Goal: Entertainment & Leisure: Consume media (video, audio)

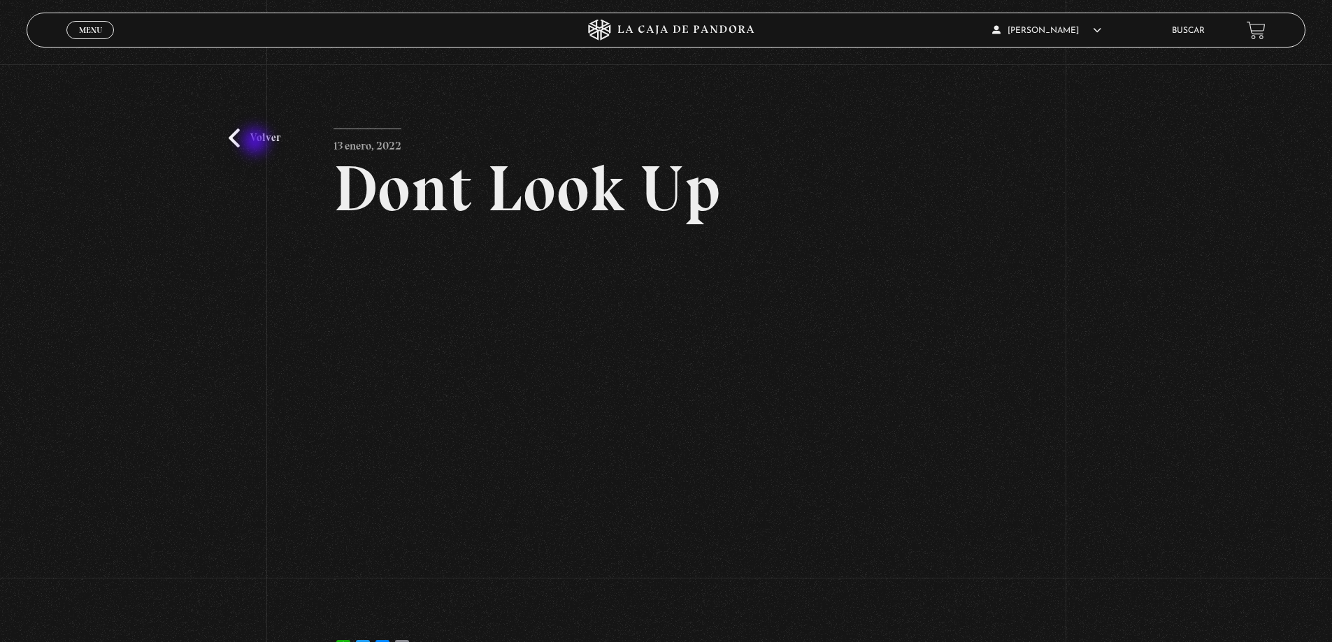
click at [256, 143] on link "Volver" at bounding box center [255, 138] width 52 height 19
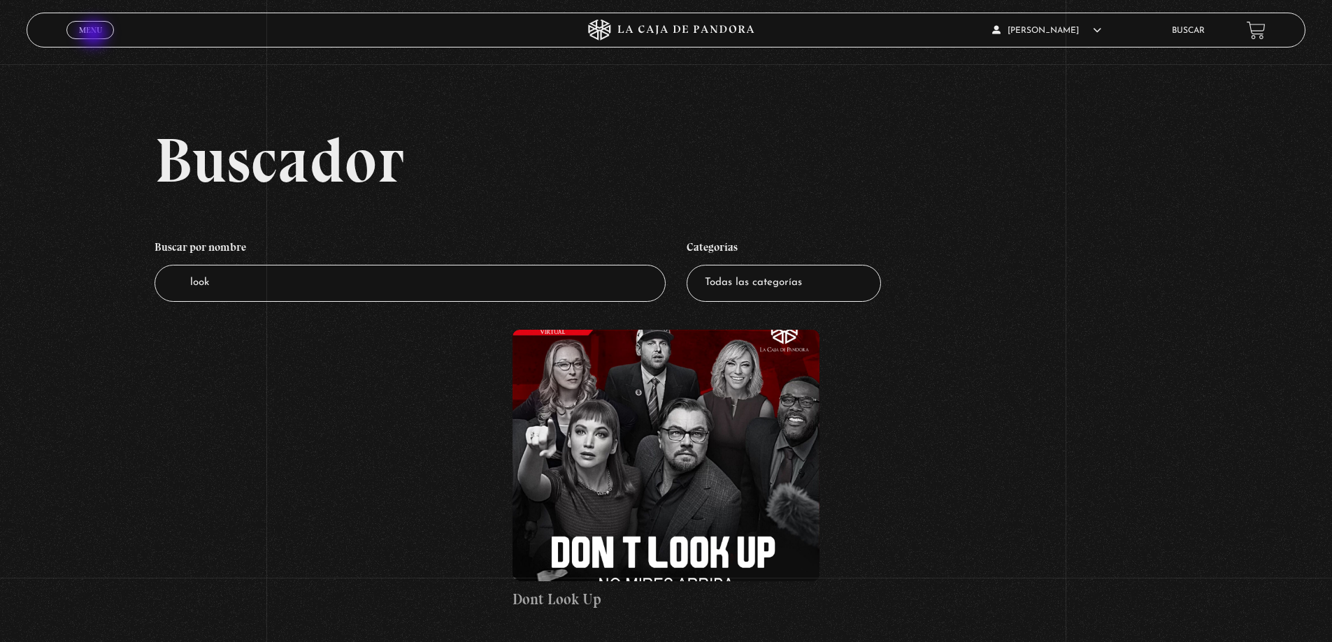
click at [95, 34] on span "Menu" at bounding box center [90, 30] width 23 height 8
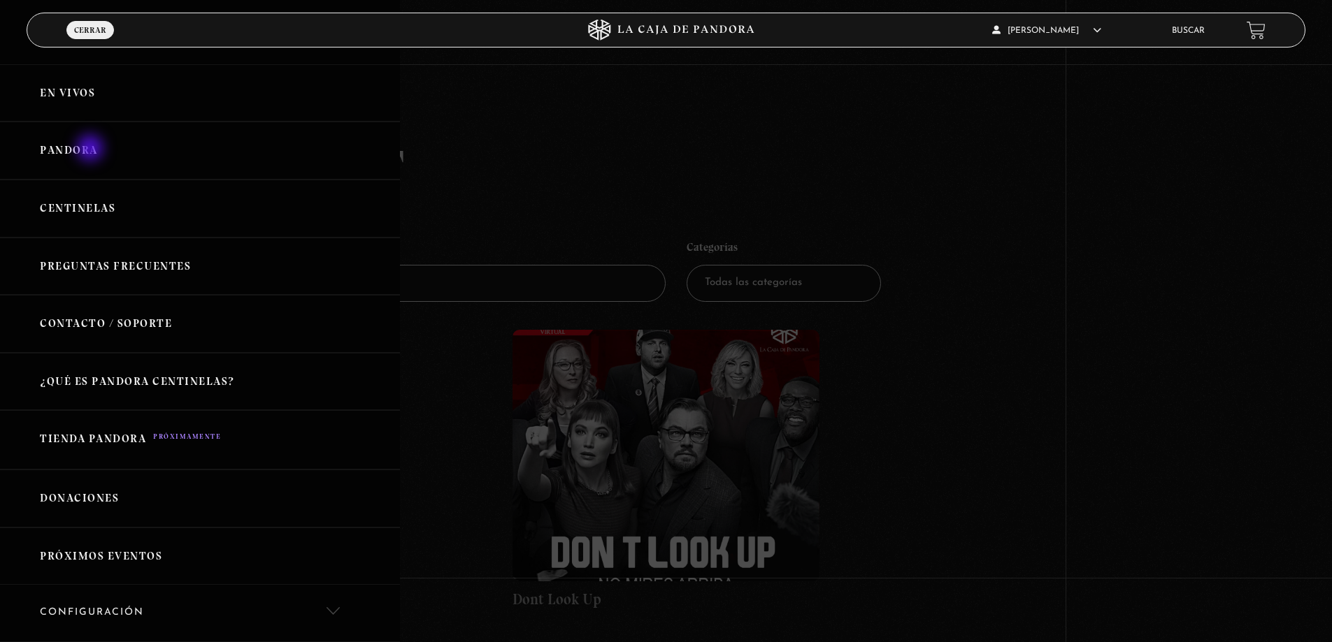
click at [92, 150] on link "Pandora" at bounding box center [200, 151] width 400 height 58
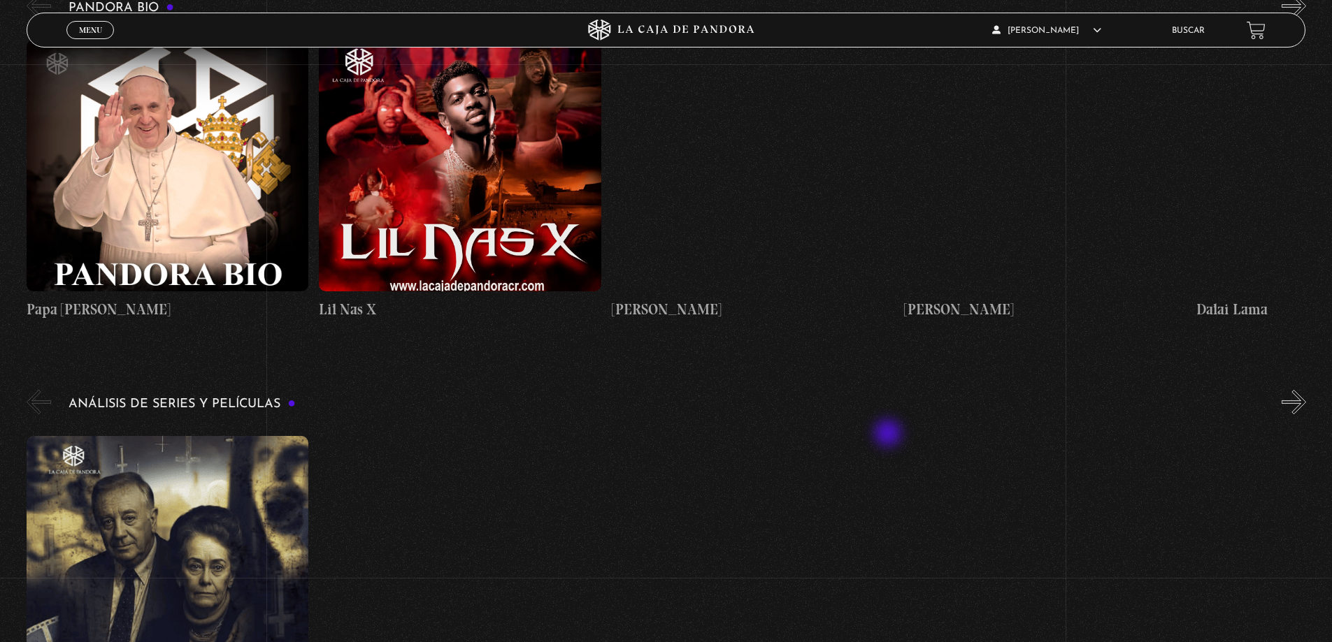
scroll to position [2447, 0]
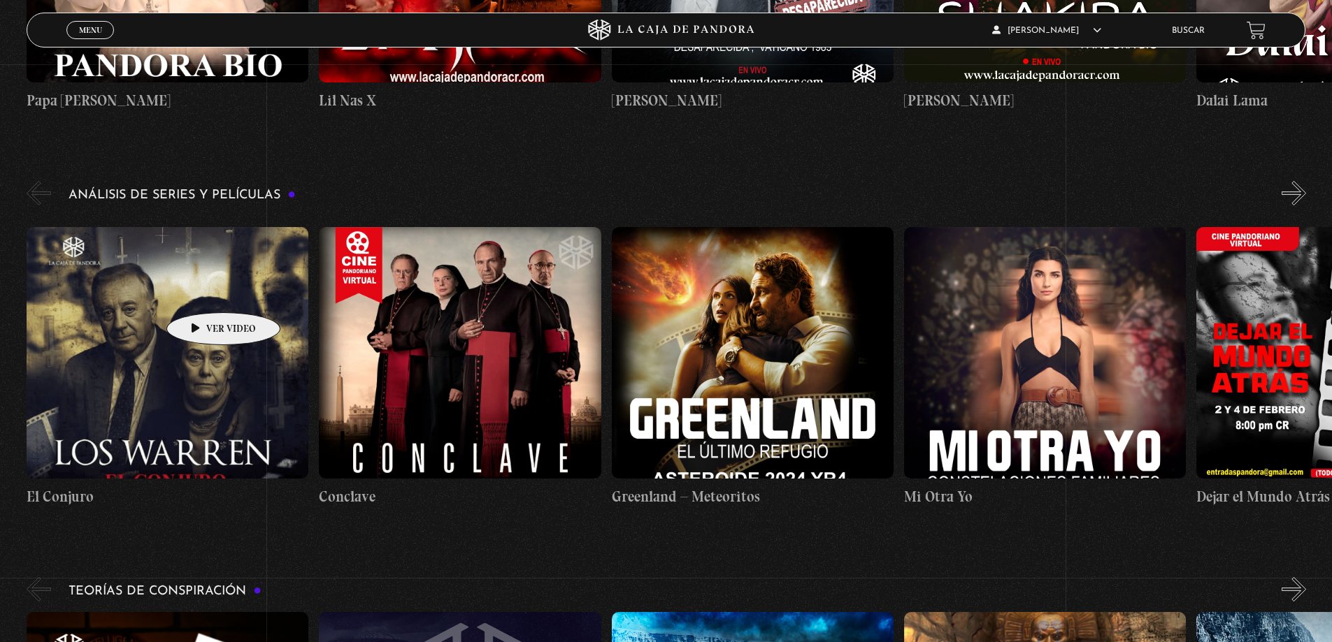
click at [201, 291] on figure at bounding box center [168, 353] width 282 height 252
